Goal: Ask a question: Ask a question

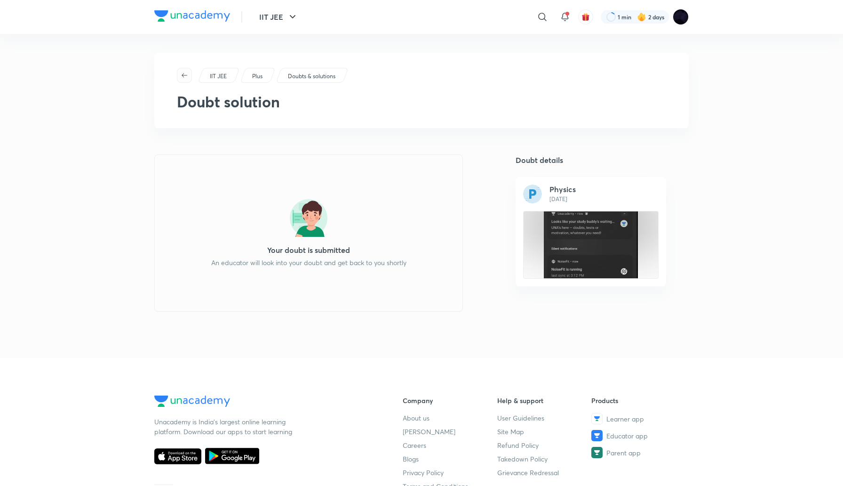
click at [184, 72] on icon "button" at bounding box center [185, 76] width 8 height 8
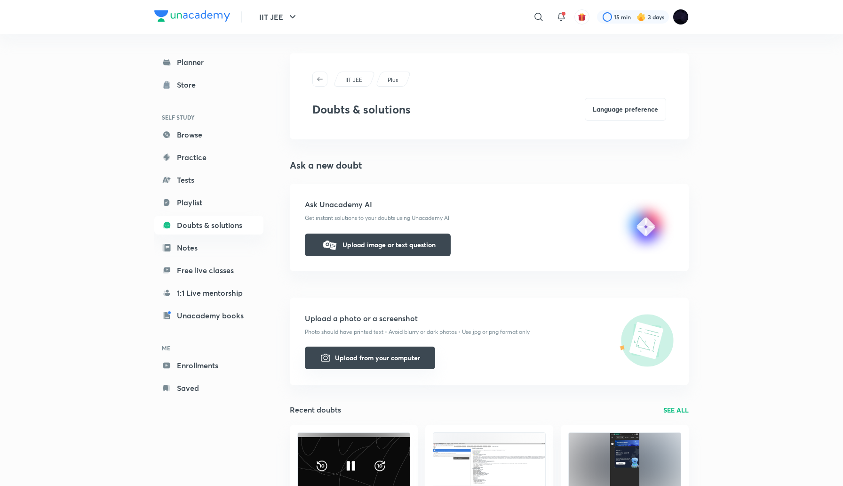
click at [387, 361] on button "Upload from your computer" at bounding box center [370, 357] width 130 height 23
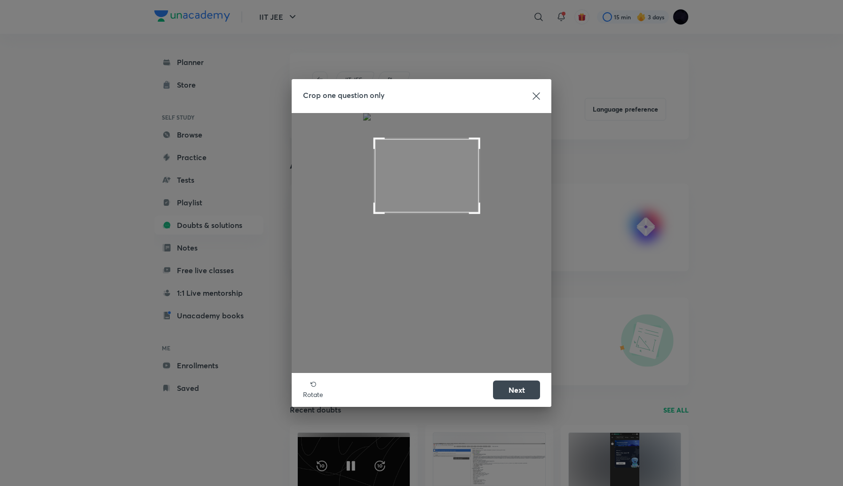
click at [478, 211] on span at bounding box center [474, 207] width 11 height 11
click at [370, 139] on span at bounding box center [372, 142] width 11 height 11
click at [519, 390] on button "Next" at bounding box center [516, 388] width 47 height 19
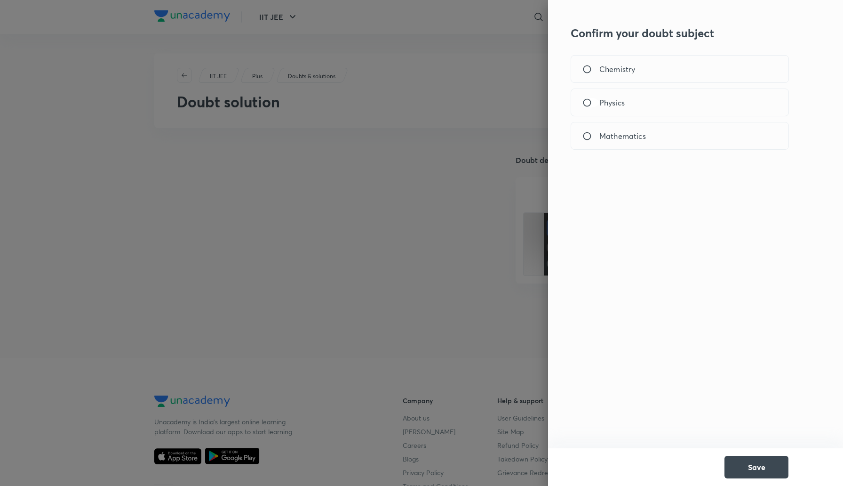
click at [583, 102] on input "Physics" at bounding box center [591, 102] width 17 height 9
radio input "true"
click at [744, 466] on button "Save" at bounding box center [757, 466] width 64 height 23
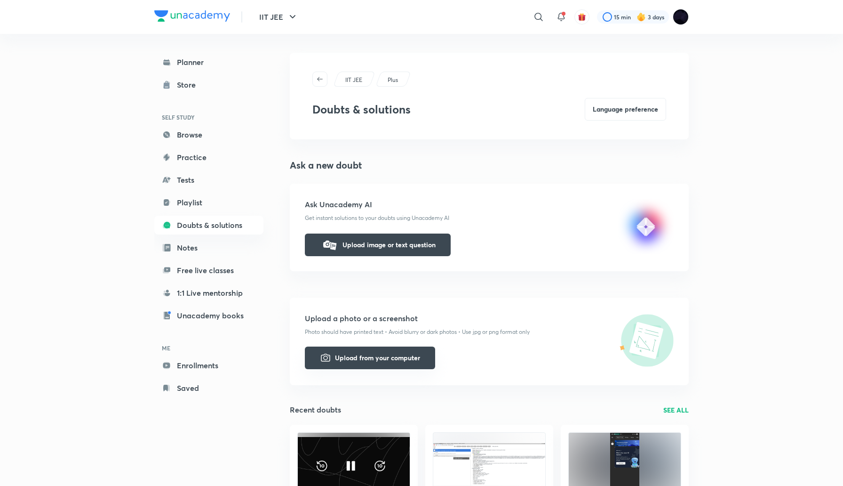
click at [352, 359] on button "Upload from your computer" at bounding box center [370, 357] width 130 height 23
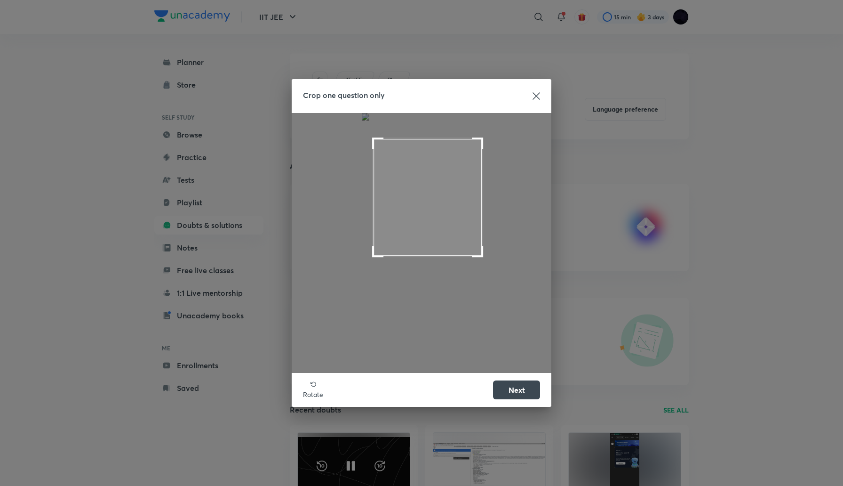
click at [481, 257] on span at bounding box center [477, 251] width 11 height 11
click at [478, 172] on span at bounding box center [476, 174] width 11 height 11
click at [515, 391] on button "Next" at bounding box center [516, 388] width 47 height 19
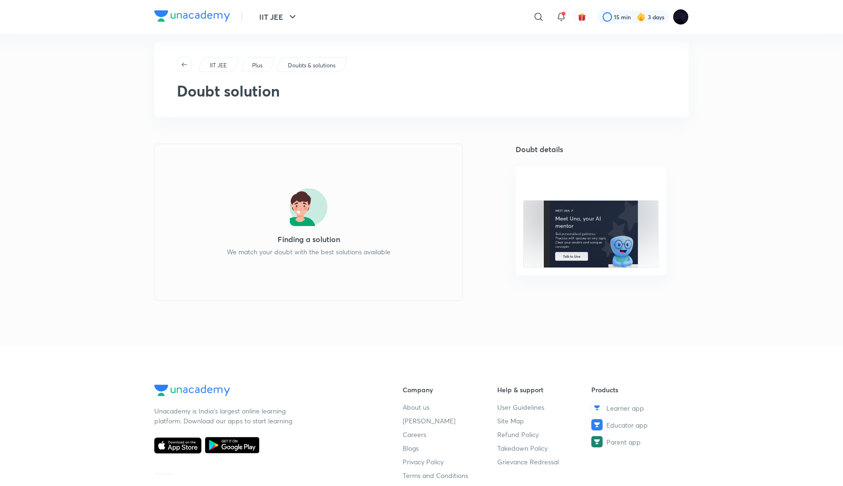
scroll to position [9, 0]
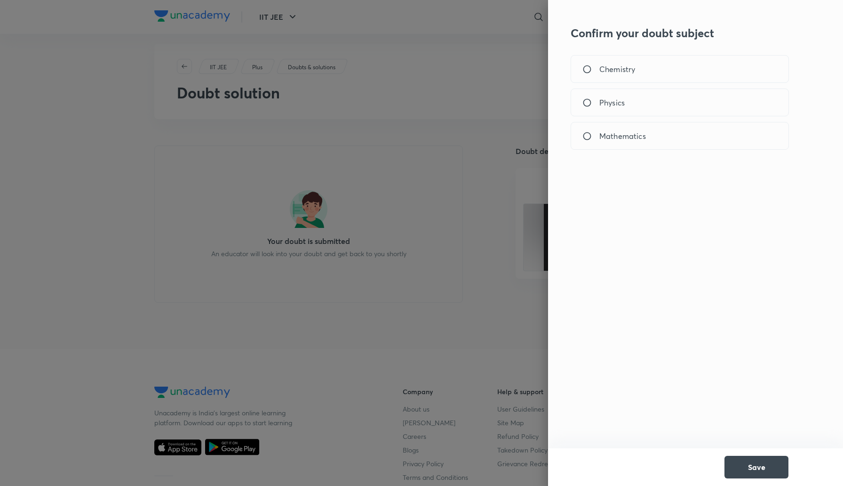
click at [622, 97] on span "Physics" at bounding box center [611, 102] width 25 height 11
click at [599, 98] on input "Physics" at bounding box center [591, 102] width 17 height 9
radio input "true"
click at [737, 467] on button "Save" at bounding box center [757, 466] width 64 height 23
